Goal: Go to known website: Access a specific website the user already knows

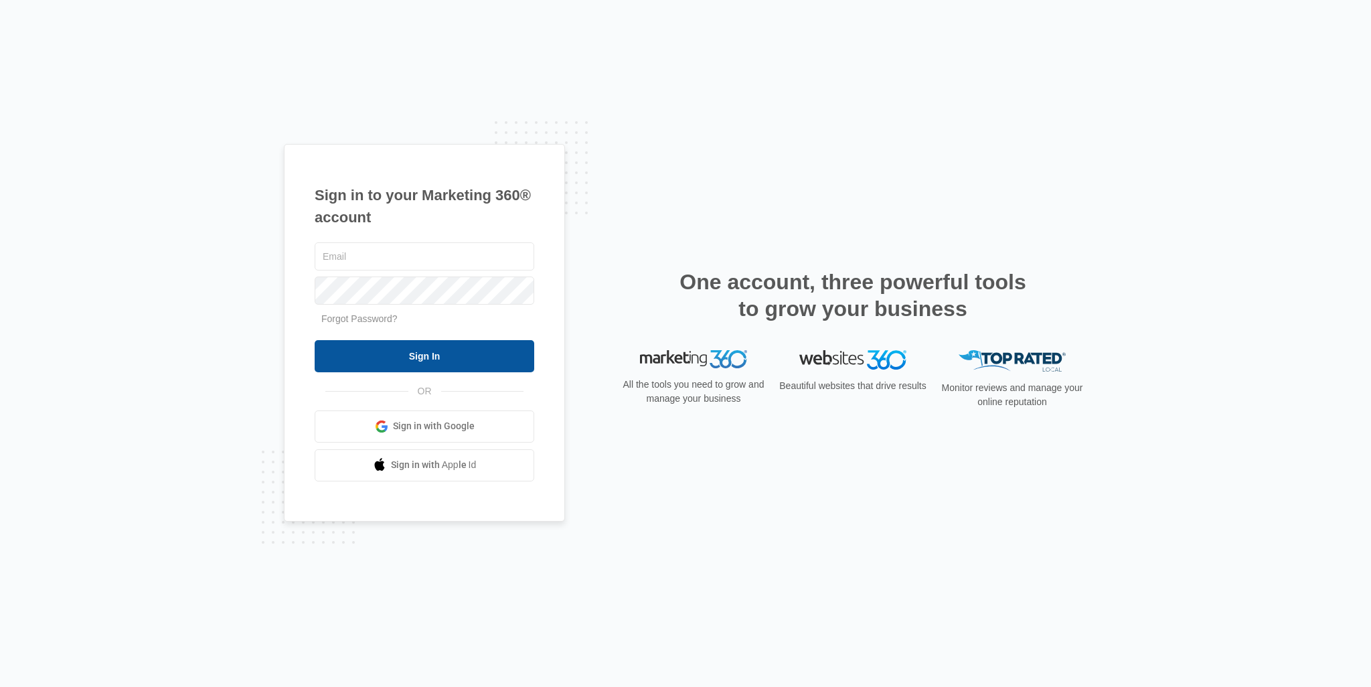
type input "tim.walters@thbuyers.com"
click at [406, 357] on input "Sign In" at bounding box center [425, 356] width 220 height 32
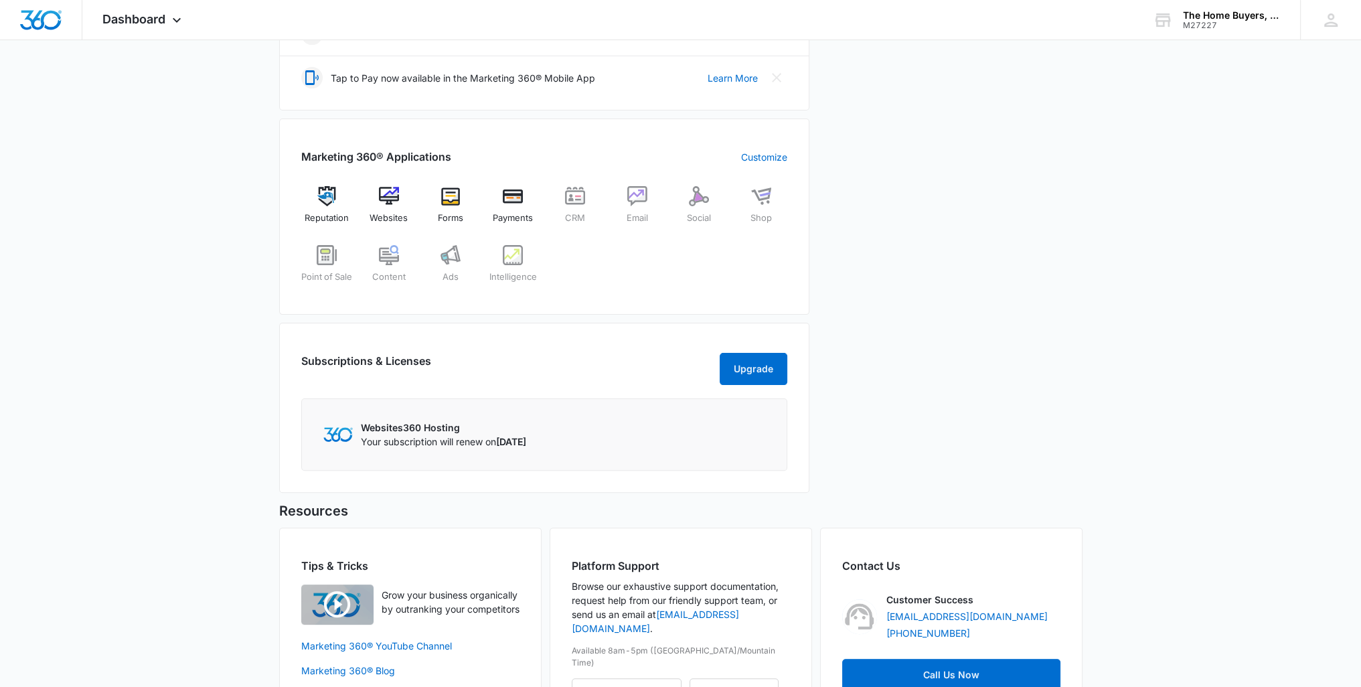
scroll to position [443, 0]
click at [394, 199] on img at bounding box center [389, 195] width 20 height 20
